Goal: Register for event/course

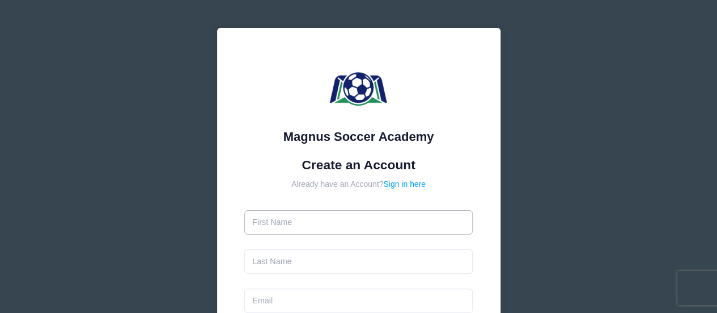
click at [260, 226] on input "text" at bounding box center [358, 222] width 229 height 24
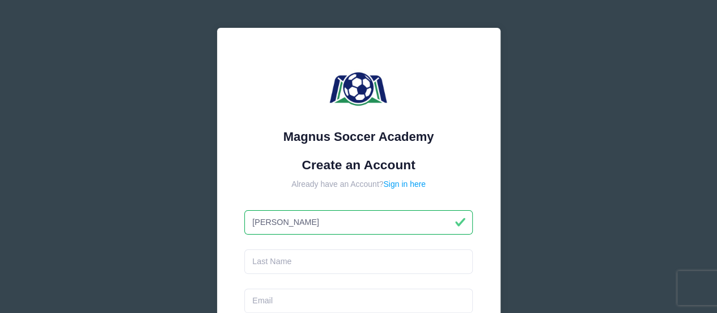
type input "[PERSON_NAME]"
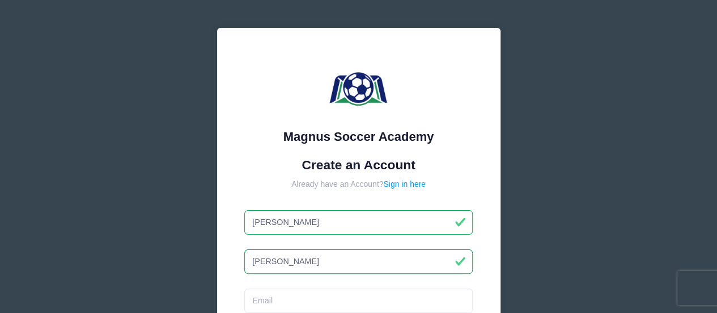
type input "[PERSON_NAME]"
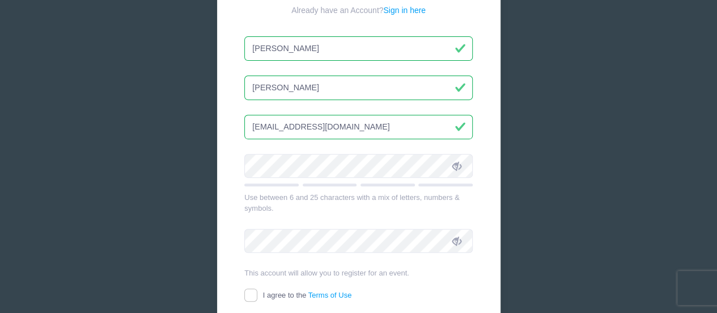
scroll to position [183, 0]
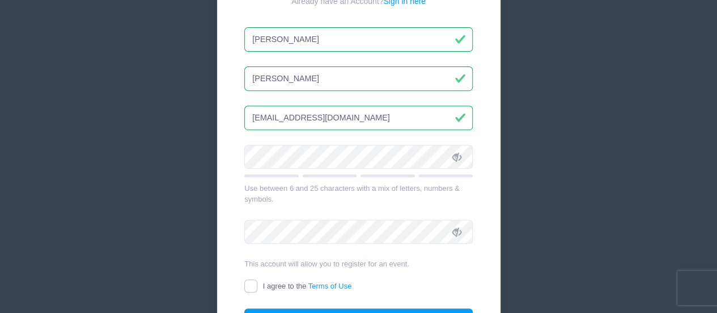
type input "[EMAIL_ADDRESS][DOMAIN_NAME]"
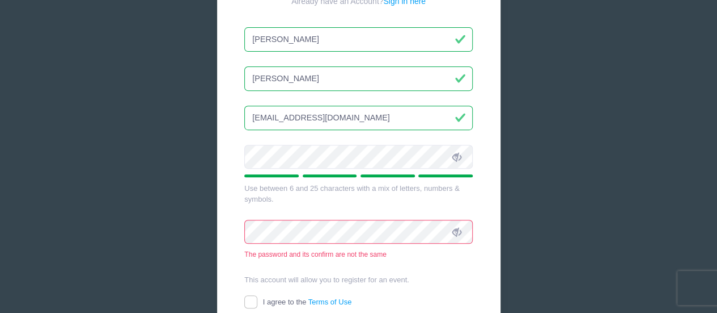
click at [456, 155] on icon at bounding box center [457, 157] width 9 height 9
click at [456, 234] on icon at bounding box center [457, 231] width 9 height 9
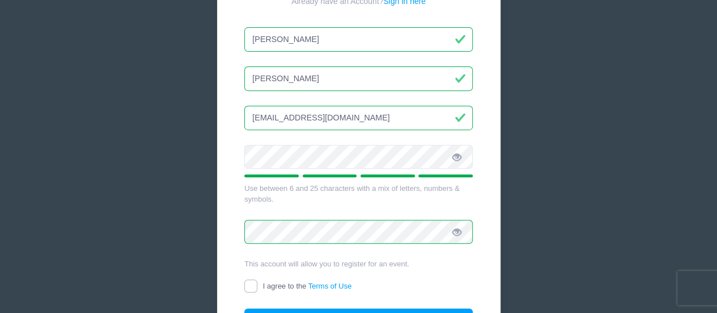
click at [247, 281] on input "I agree to the Terms of Use" at bounding box center [250, 285] width 13 height 13
checkbox input "true"
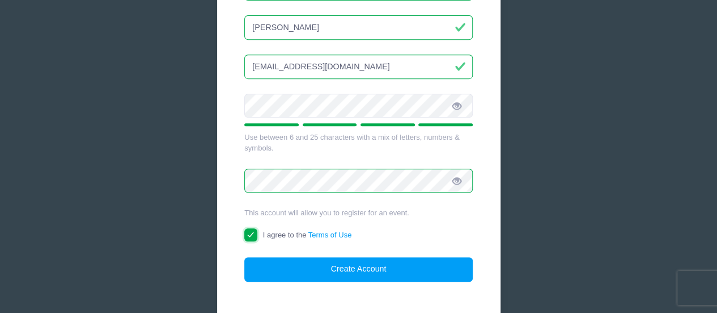
scroll to position [239, 0]
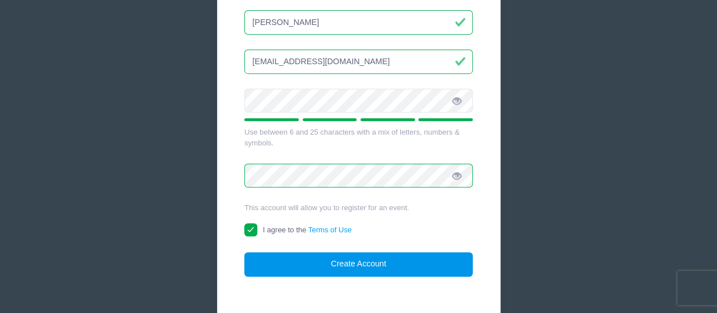
click at [404, 271] on button "Create Account" at bounding box center [358, 264] width 229 height 24
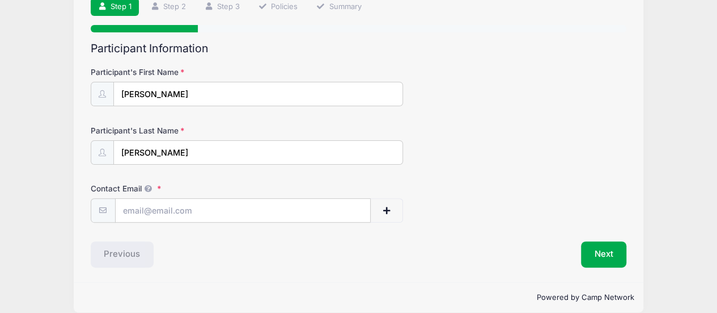
scroll to position [100, 0]
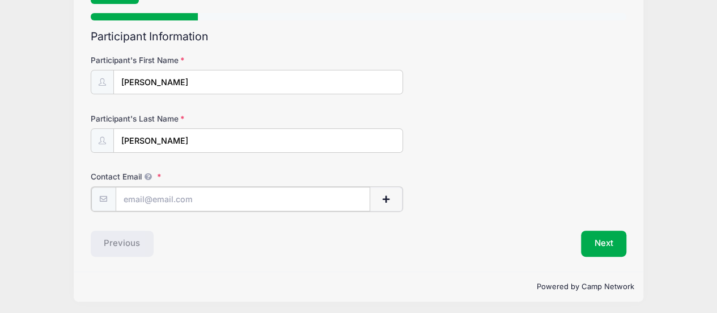
click at [171, 195] on input "Contact Email" at bounding box center [243, 199] width 255 height 24
type input "[EMAIL_ADDRESS][DOMAIN_NAME]"
click at [186, 237] on div "Previous" at bounding box center [222, 242] width 274 height 26
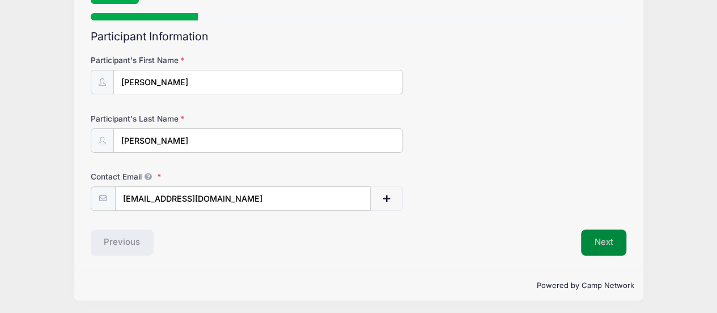
click at [619, 245] on button "Next" at bounding box center [604, 242] width 46 height 26
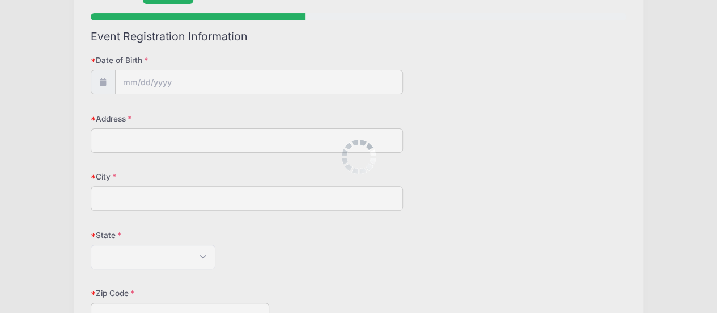
scroll to position [0, 0]
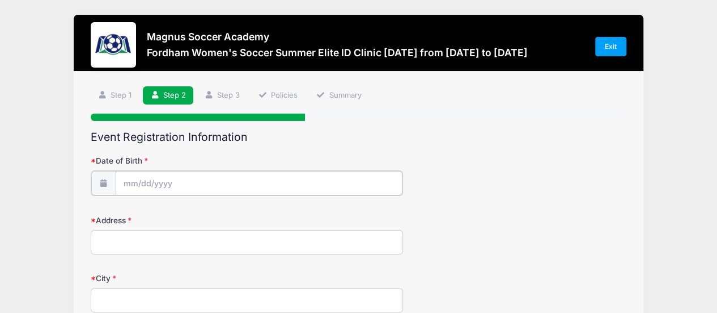
click at [269, 178] on input "Date of Birth" at bounding box center [259, 183] width 287 height 24
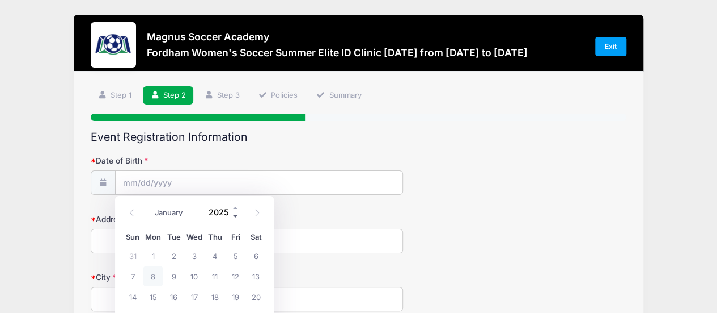
click at [234, 217] on span at bounding box center [236, 216] width 8 height 9
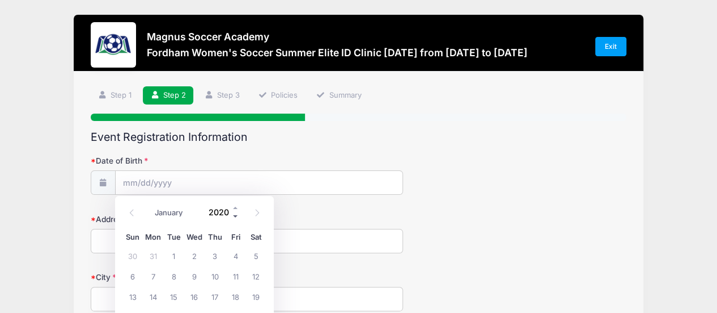
click at [234, 217] on span at bounding box center [236, 216] width 8 height 9
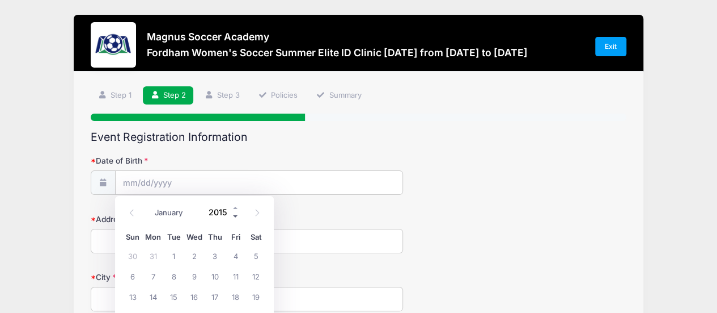
click at [234, 217] on span at bounding box center [236, 216] width 8 height 9
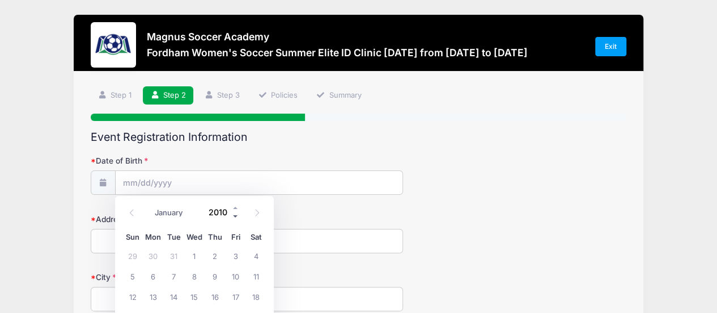
click at [234, 217] on span at bounding box center [236, 216] width 8 height 9
type input "2009"
click at [174, 214] on select "January February March April May June July August September October November De…" at bounding box center [174, 212] width 50 height 15
select select "5"
click at [149, 205] on select "January February March April May June July August September October November De…" at bounding box center [174, 212] width 50 height 15
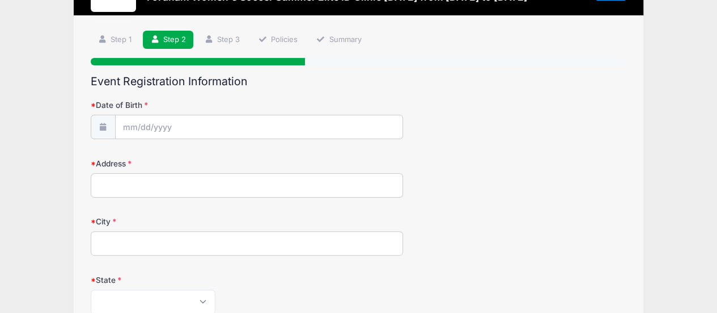
scroll to position [62, 0]
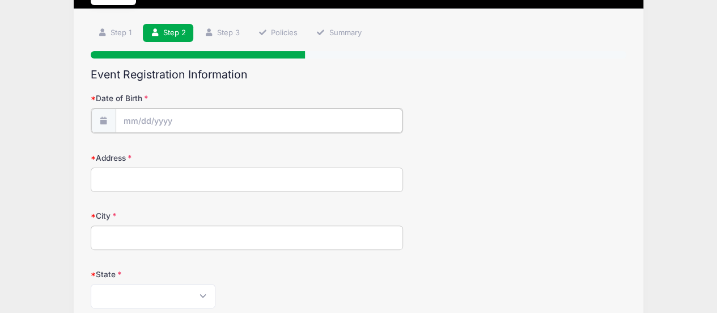
type input "2025"
click at [192, 121] on input "Date of Birth" at bounding box center [259, 120] width 287 height 24
select select "8"
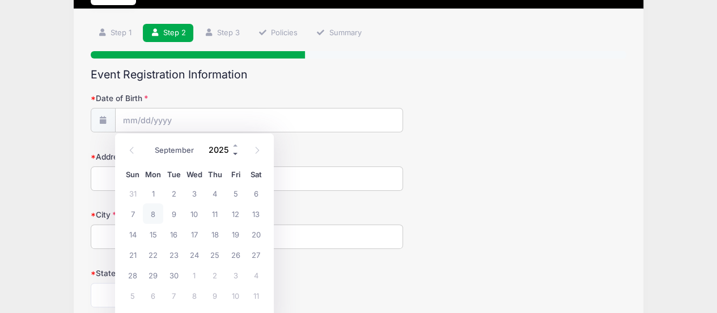
click at [233, 154] on span at bounding box center [236, 154] width 8 height 9
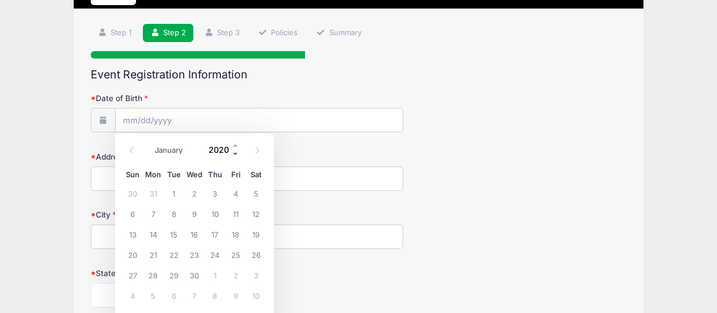
click at [233, 154] on span at bounding box center [236, 154] width 8 height 9
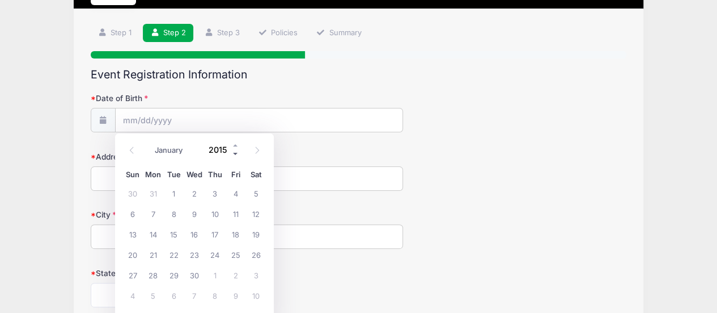
click at [233, 154] on span at bounding box center [236, 154] width 8 height 9
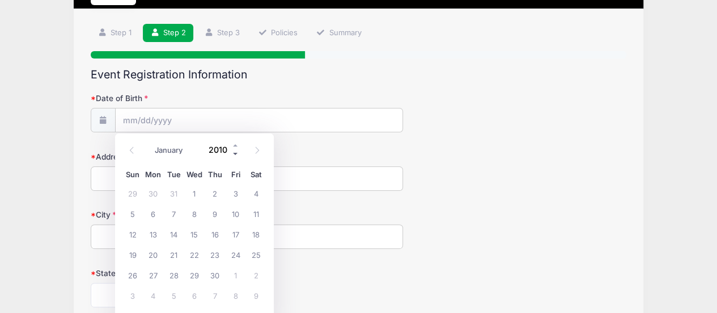
click at [233, 154] on span at bounding box center [236, 154] width 8 height 9
type input "2009"
click at [170, 147] on select "January February March April May June July August September October November De…" at bounding box center [174, 150] width 50 height 15
select select "5"
click at [149, 143] on select "January February March April May June July August September October November De…" at bounding box center [174, 150] width 50 height 15
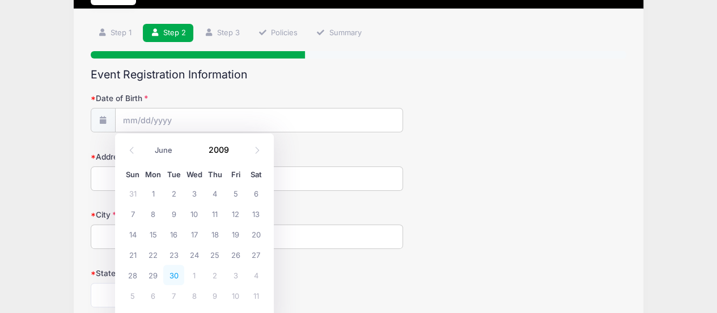
click at [174, 275] on span "30" at bounding box center [173, 274] width 20 height 20
type input "06/30/2009"
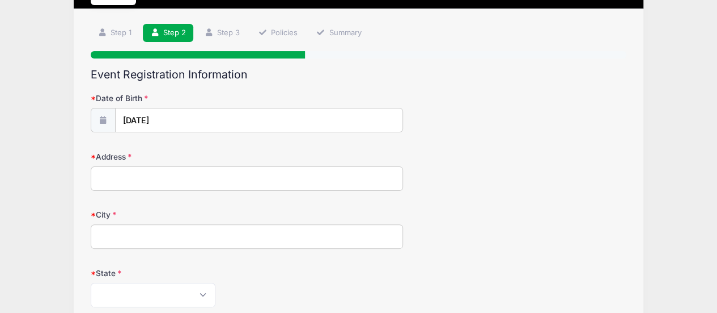
click at [136, 175] on input "Address" at bounding box center [247, 178] width 313 height 24
click at [143, 172] on input "Address" at bounding box center [247, 178] width 313 height 24
type input "6846 Corder Lane"
type input "Lorton"
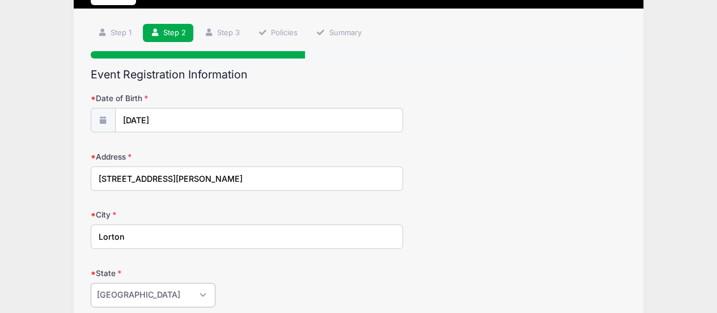
select select "VA"
click at [357, 301] on div "Alabama Alaska American Samoa Arizona Arkansas Armed Forces Africa Armed Forces…" at bounding box center [247, 294] width 313 height 24
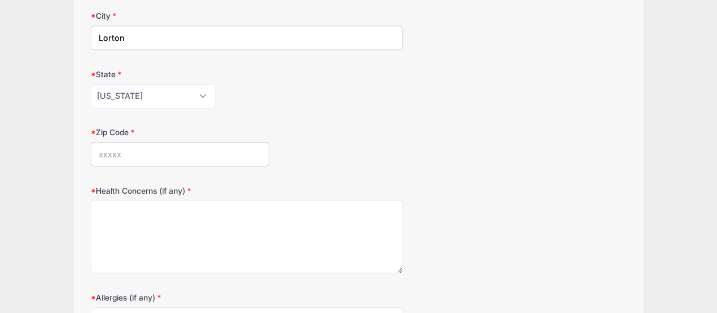
scroll to position [268, 0]
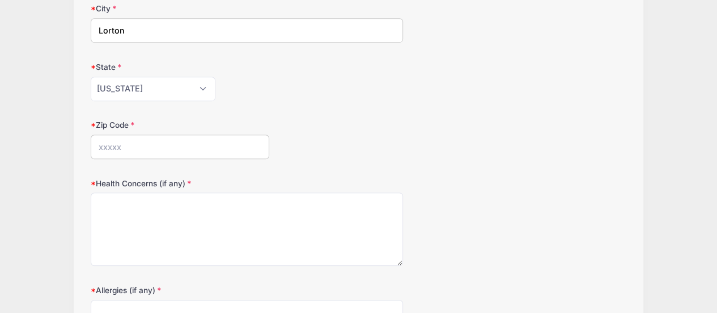
click at [166, 149] on input "Zip Code" at bounding box center [180, 146] width 179 height 24
type input "22079"
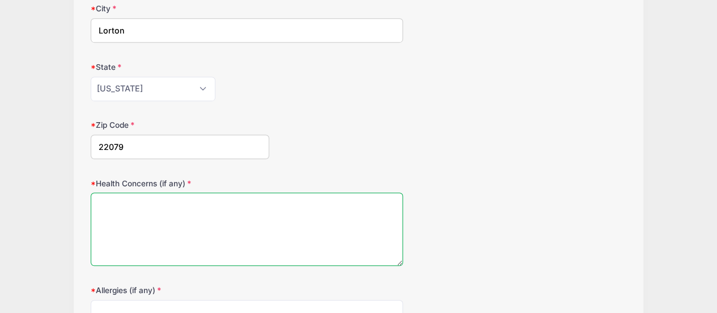
click at [149, 208] on textarea "Health Concerns (if any)" at bounding box center [247, 228] width 313 height 73
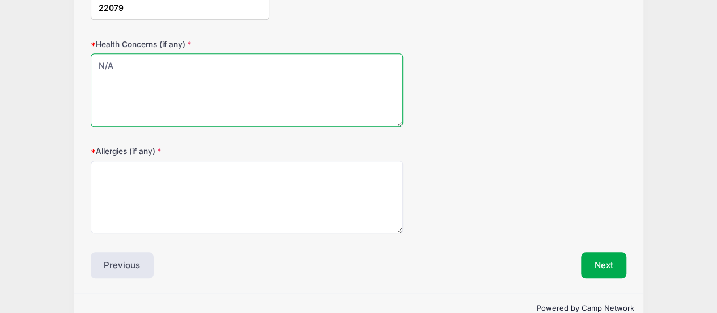
scroll to position [420, 0]
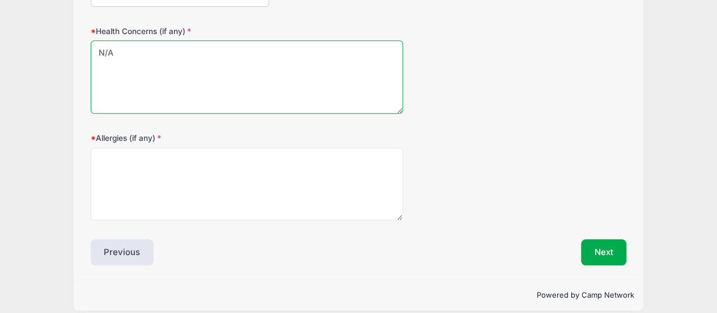
type textarea "N/A"
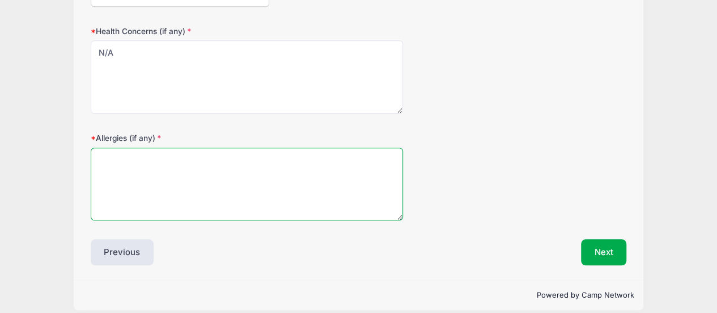
click at [208, 176] on textarea "Allergies (if any)" at bounding box center [247, 183] width 313 height 73
type textarea "N/A"
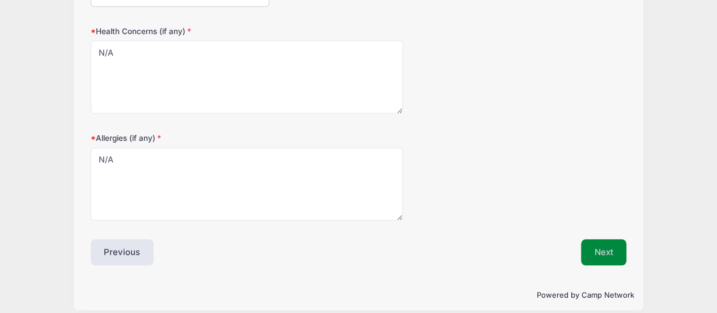
click at [599, 247] on button "Next" at bounding box center [604, 252] width 46 height 26
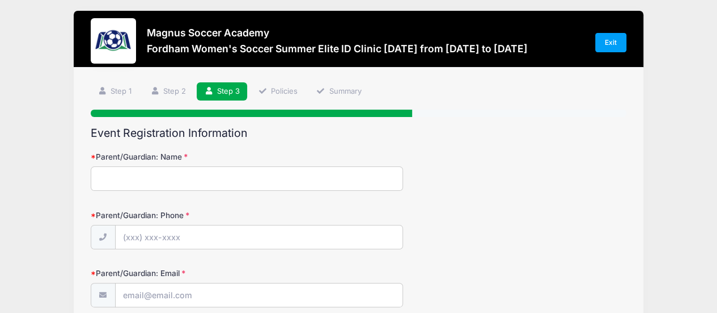
scroll to position [0, 0]
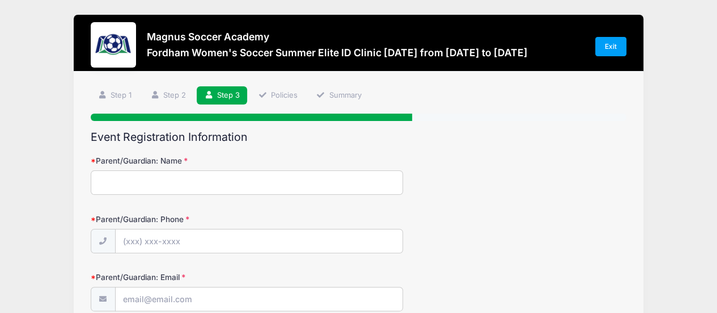
click at [260, 178] on input "Parent/Guardian: Name" at bounding box center [247, 182] width 313 height 24
type input "Tricia Birdsell"
type input "(206) 375-0653"
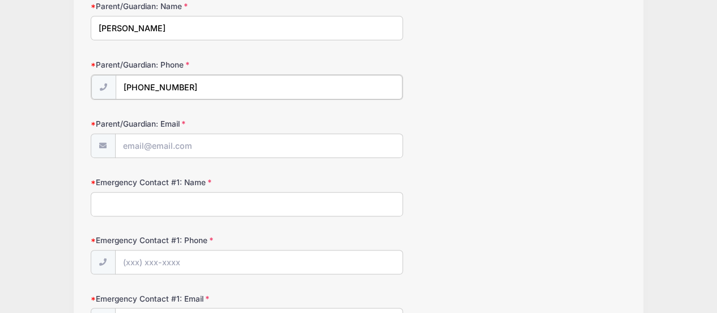
scroll to position [203, 0]
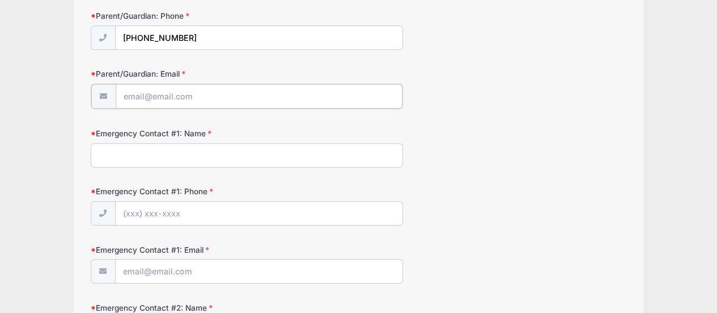
click at [197, 103] on input "Parent/Guardian: Email" at bounding box center [259, 96] width 287 height 24
type input "triciabirdsell@gmail.com"
click at [170, 154] on input "Emergency Contact #1: Name" at bounding box center [247, 154] width 313 height 24
type input "Tricia Birdsell"
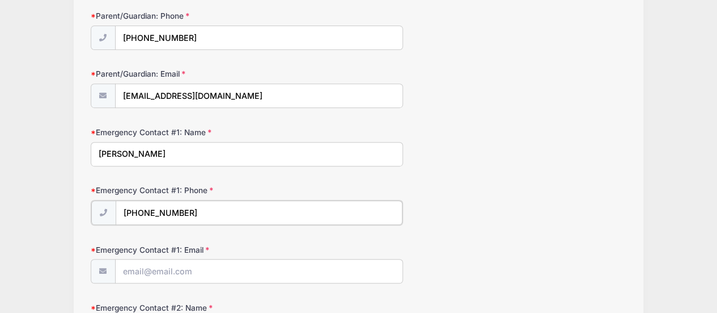
type input "(206) 375-0653"
click at [158, 274] on input "Emergency Contact #1: Email" at bounding box center [259, 270] width 287 height 24
type input "triciabirdsell@gmail.com"
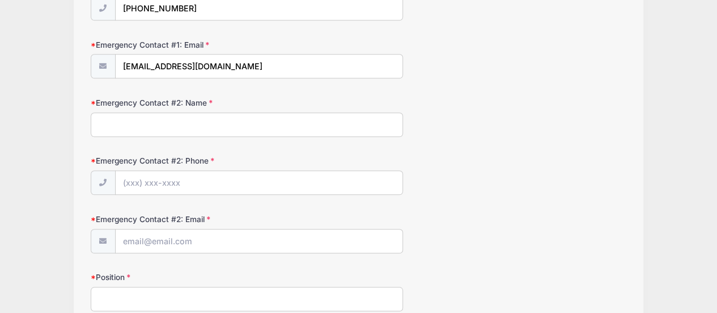
scroll to position [482, 0]
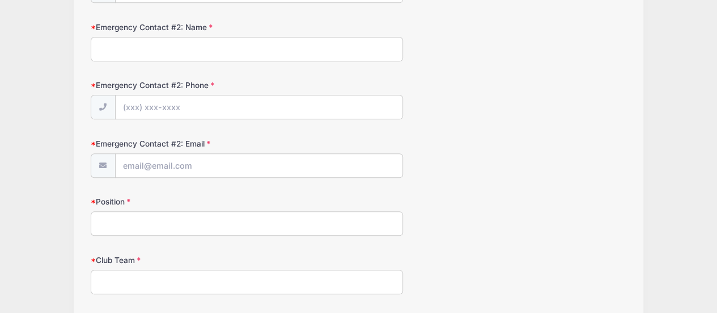
click at [168, 47] on input "Emergency Contact #2: Name" at bounding box center [247, 49] width 313 height 24
type input "Toby Birdsell"
type input "(253) 225-8242"
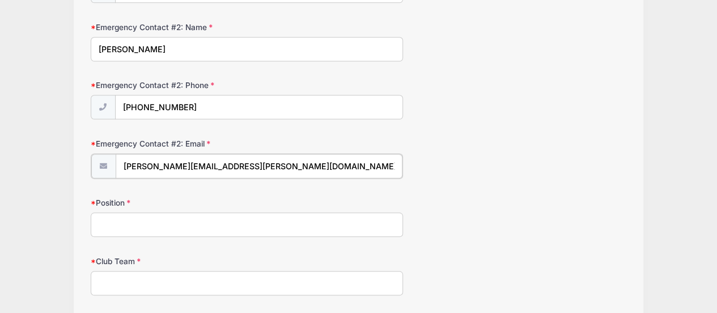
type input "toby.birdsell@gmail.com"
type input "Goalkeeper"
click at [133, 271] on input "Club Team" at bounding box center [247, 281] width 313 height 24
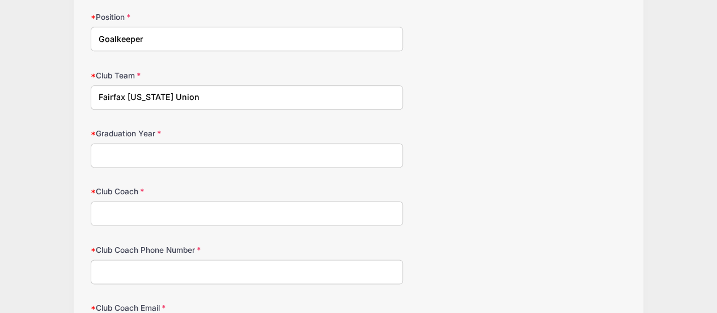
scroll to position [689, 0]
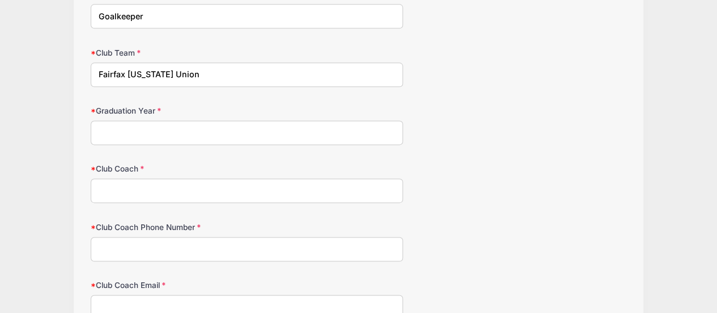
type input "Fairfax Virginia Union"
click at [300, 121] on input "Graduation Year" at bounding box center [247, 132] width 313 height 24
type input "2027"
click at [166, 181] on input "Club Coach" at bounding box center [247, 190] width 313 height 24
type input "Mark Bragaw"
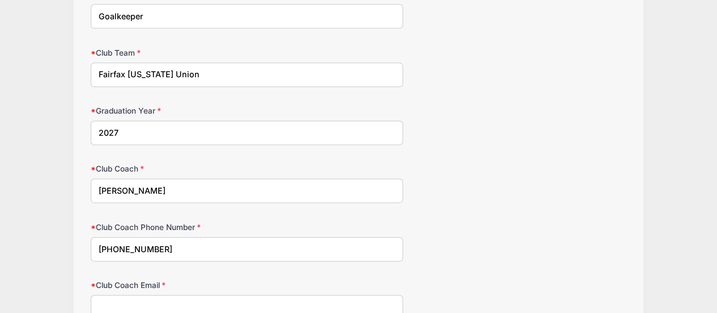
type input "703-509-3838"
click at [117, 302] on input "Club Coach Email" at bounding box center [247, 306] width 313 height 24
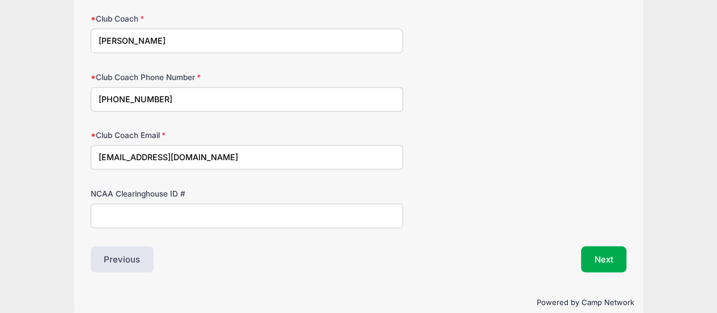
scroll to position [848, 0]
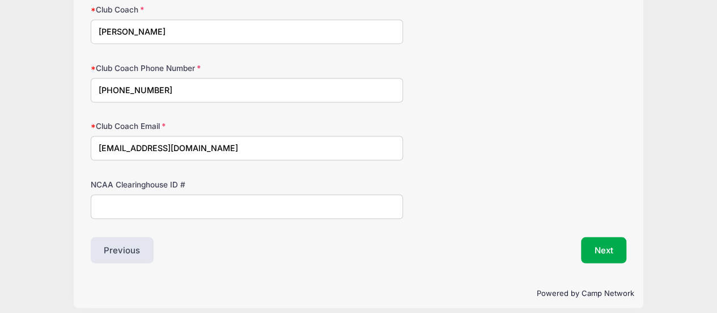
type input "mbragaw@fvaunion.org"
click at [153, 197] on input "NCAA Clearinghouse ID #" at bounding box center [247, 206] width 313 height 24
paste input "2506644797"
type input "2506644797"
click at [592, 238] on button "Next" at bounding box center [604, 250] width 46 height 26
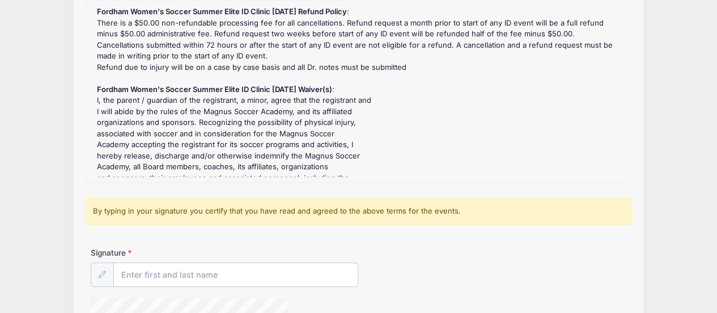
scroll to position [195, 0]
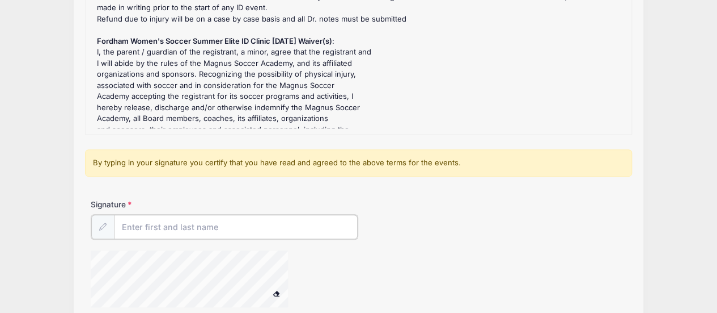
click at [216, 233] on input "Signature" at bounding box center [236, 226] width 244 height 24
type input "Tricia Birdsell"
click at [226, 239] on div "Signature Tricia Birdsell" at bounding box center [358, 258] width 547 height 118
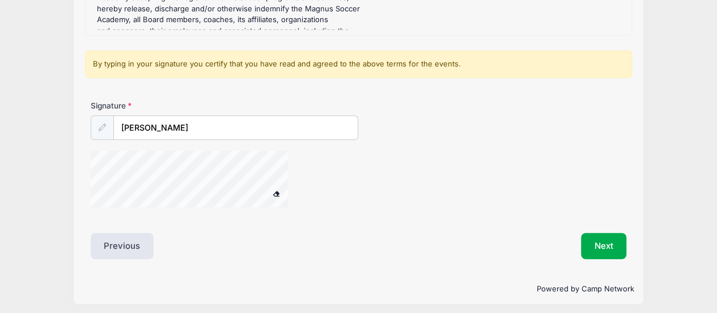
scroll to position [297, 0]
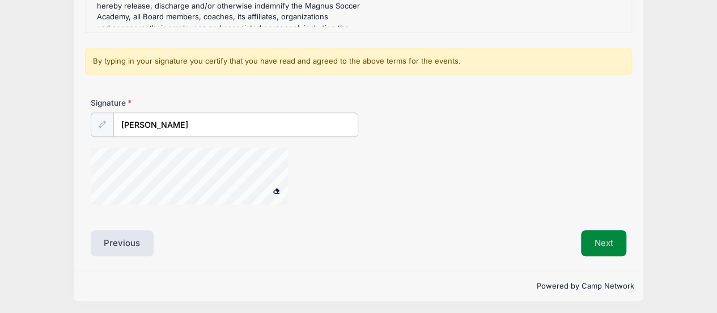
click at [607, 238] on button "Next" at bounding box center [604, 243] width 46 height 26
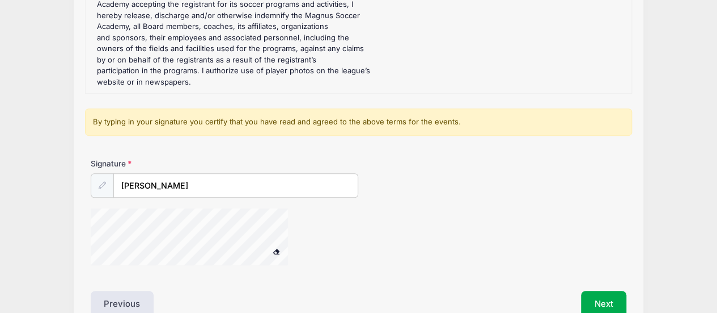
scroll to position [276, 0]
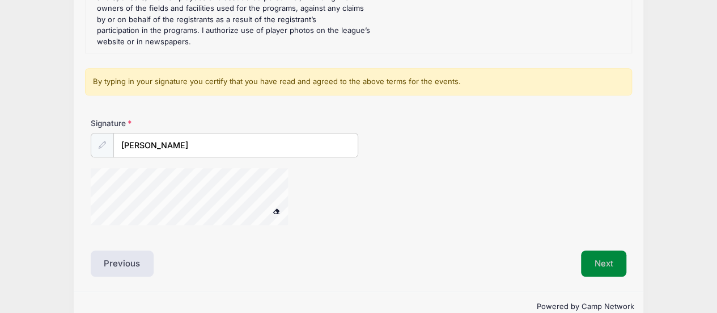
click at [600, 268] on button "Next" at bounding box center [604, 263] width 46 height 26
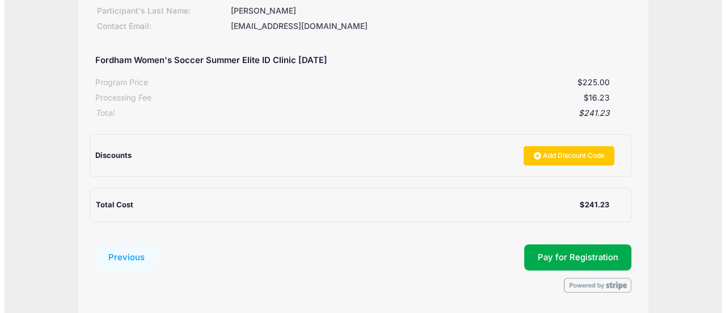
scroll to position [192, 0]
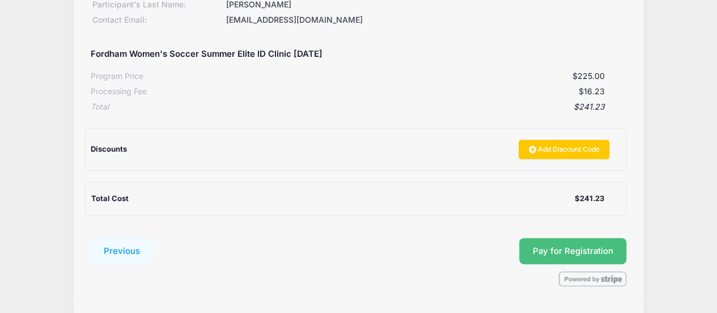
click at [578, 248] on button "Pay for Registration" at bounding box center [574, 251] width 108 height 26
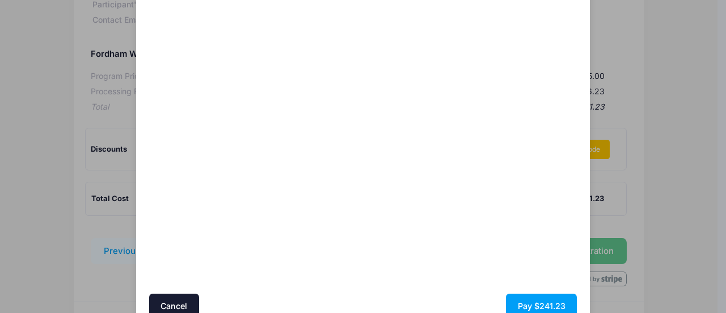
scroll to position [142, 0]
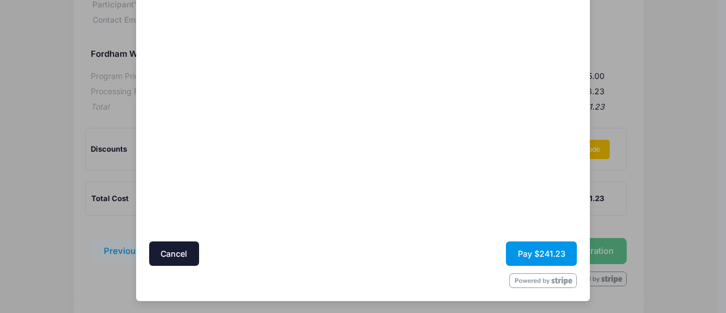
click at [550, 256] on button "Pay $241.23" at bounding box center [541, 253] width 71 height 24
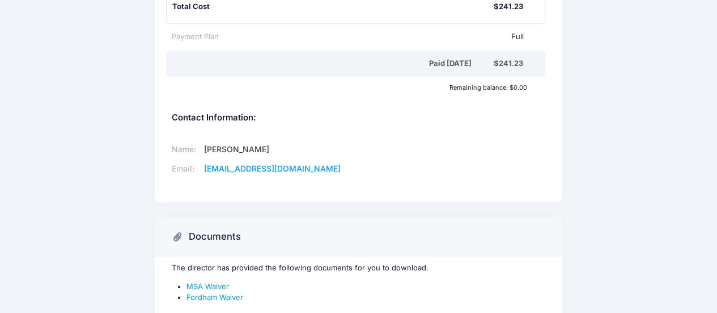
scroll to position [378, 0]
